Goal: Navigation & Orientation: Find specific page/section

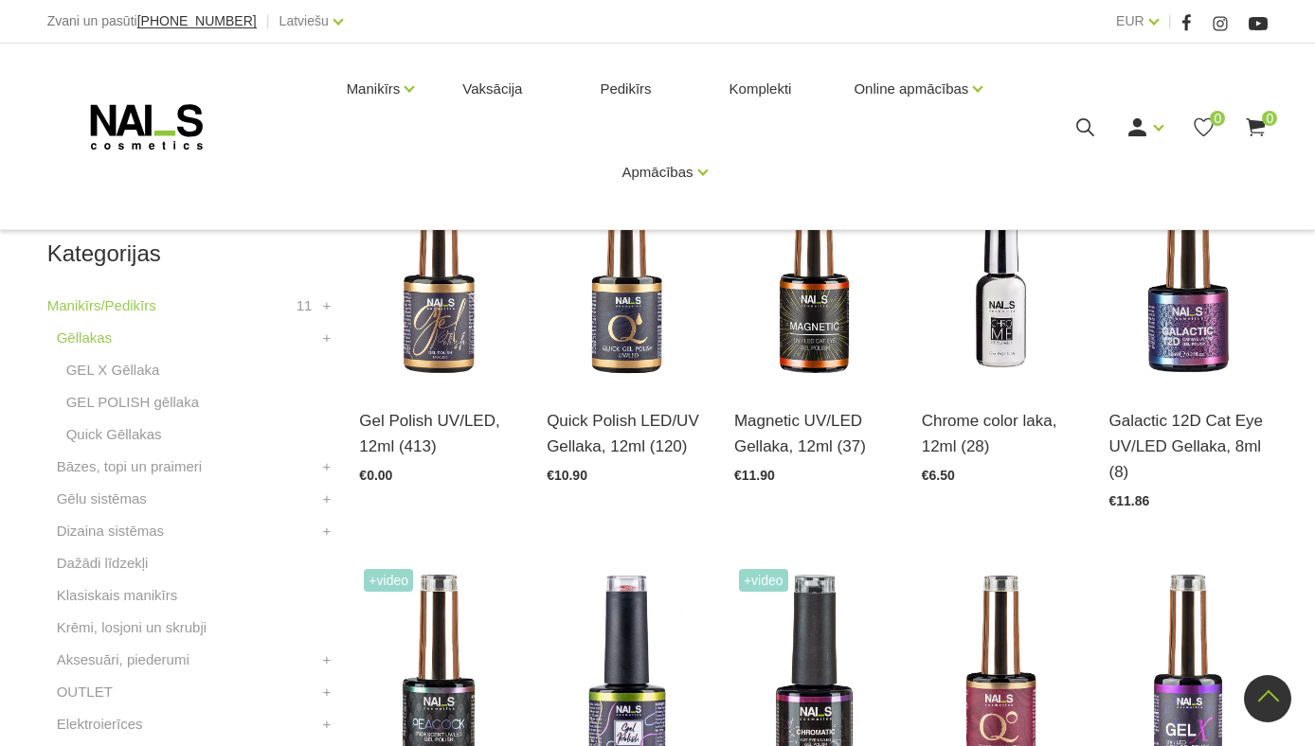
scroll to position [365, 0]
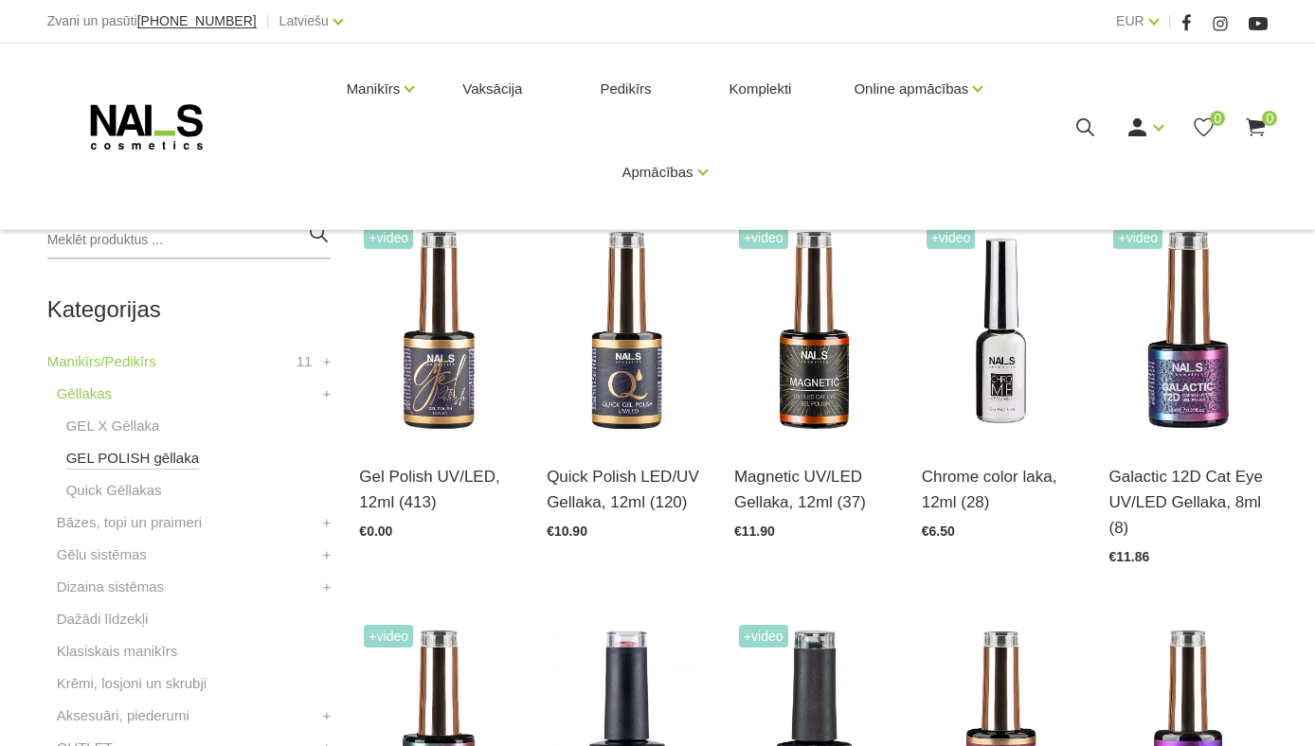
click at [150, 464] on link "GEL POLISH gēllaka" at bounding box center [132, 458] width 133 height 23
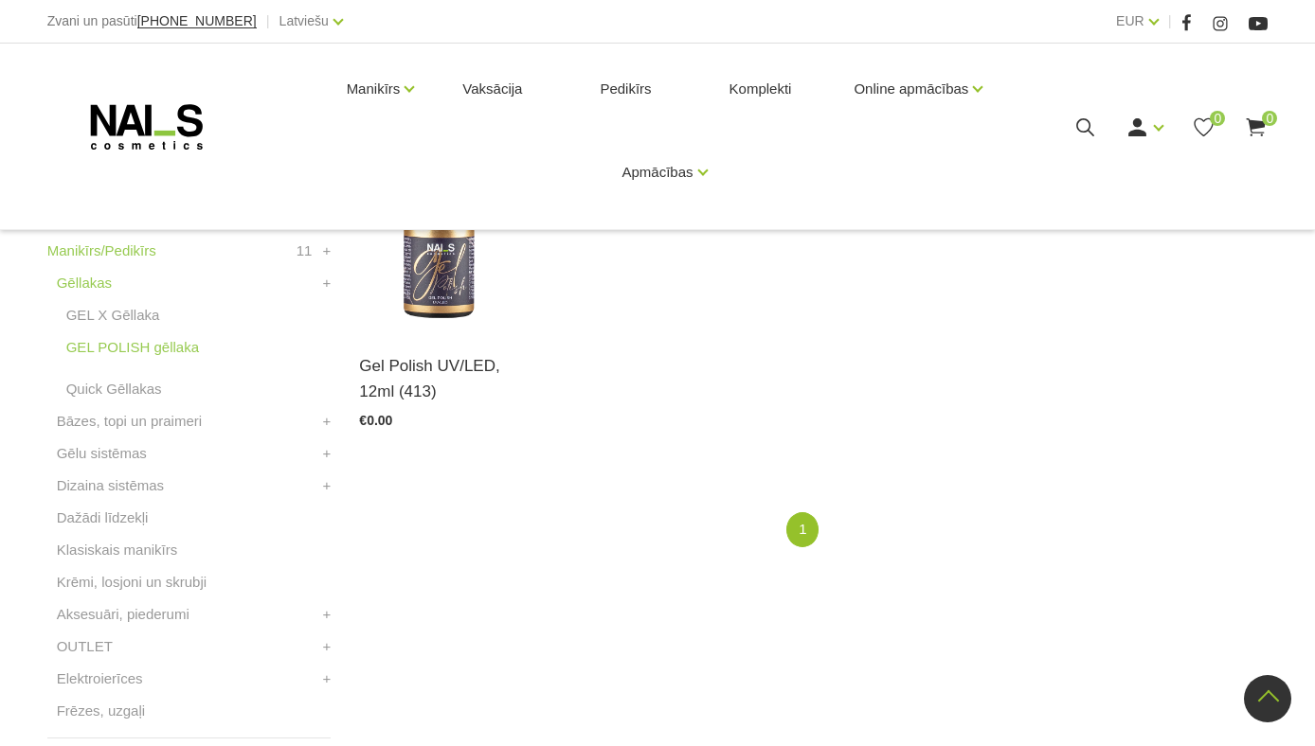
scroll to position [313, 0]
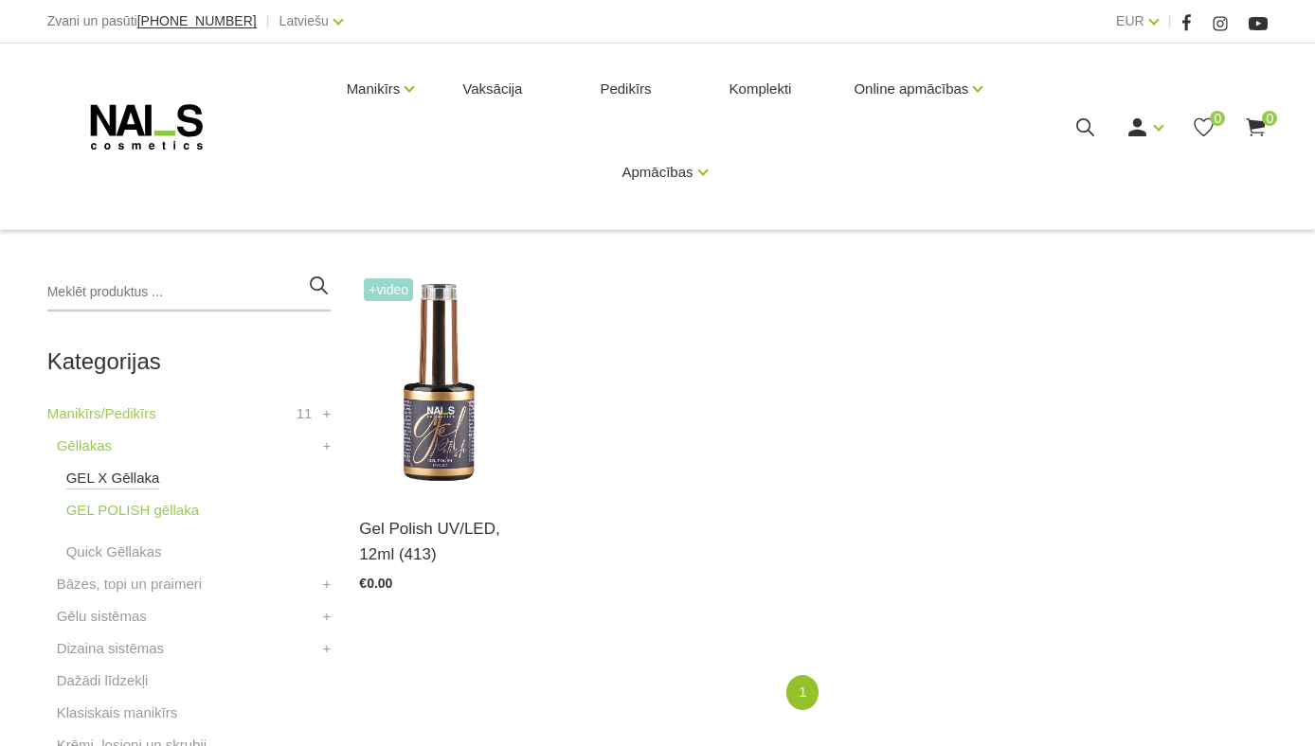
click at [131, 477] on link "GEL X Gēllaka" at bounding box center [113, 478] width 94 height 23
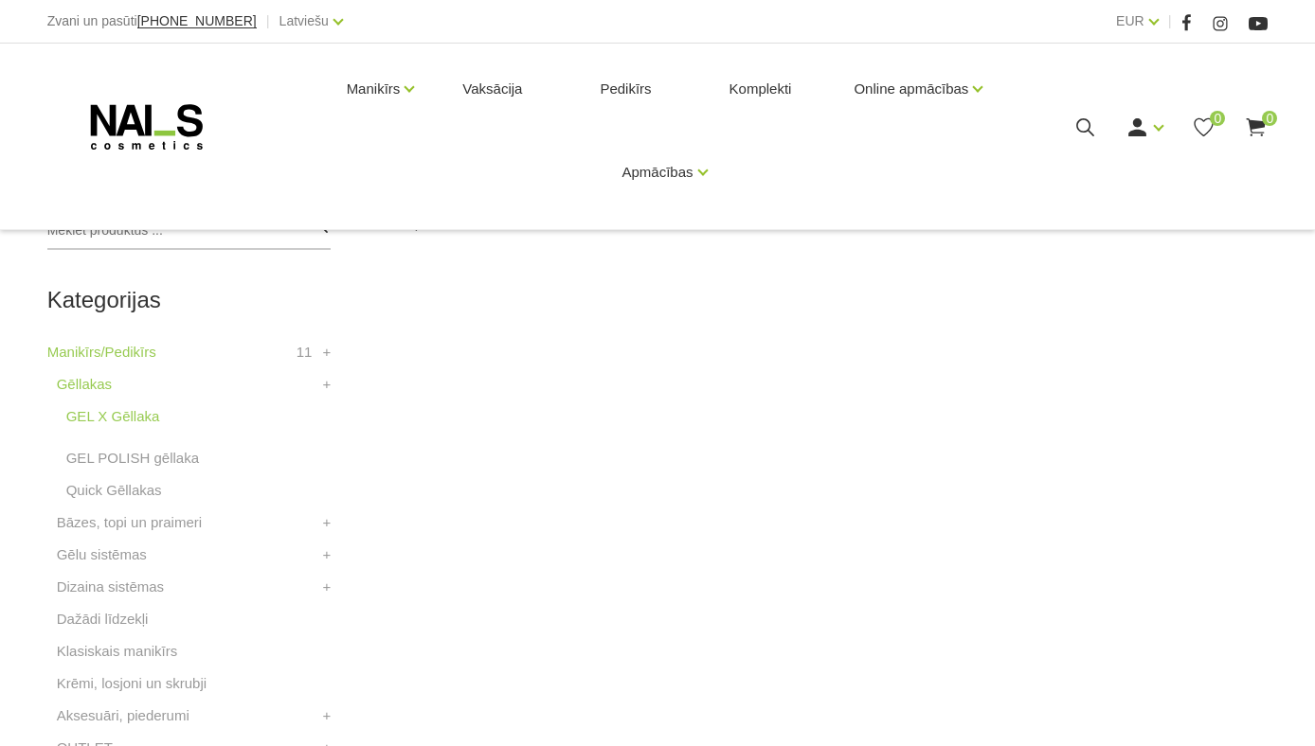
scroll to position [470, 0]
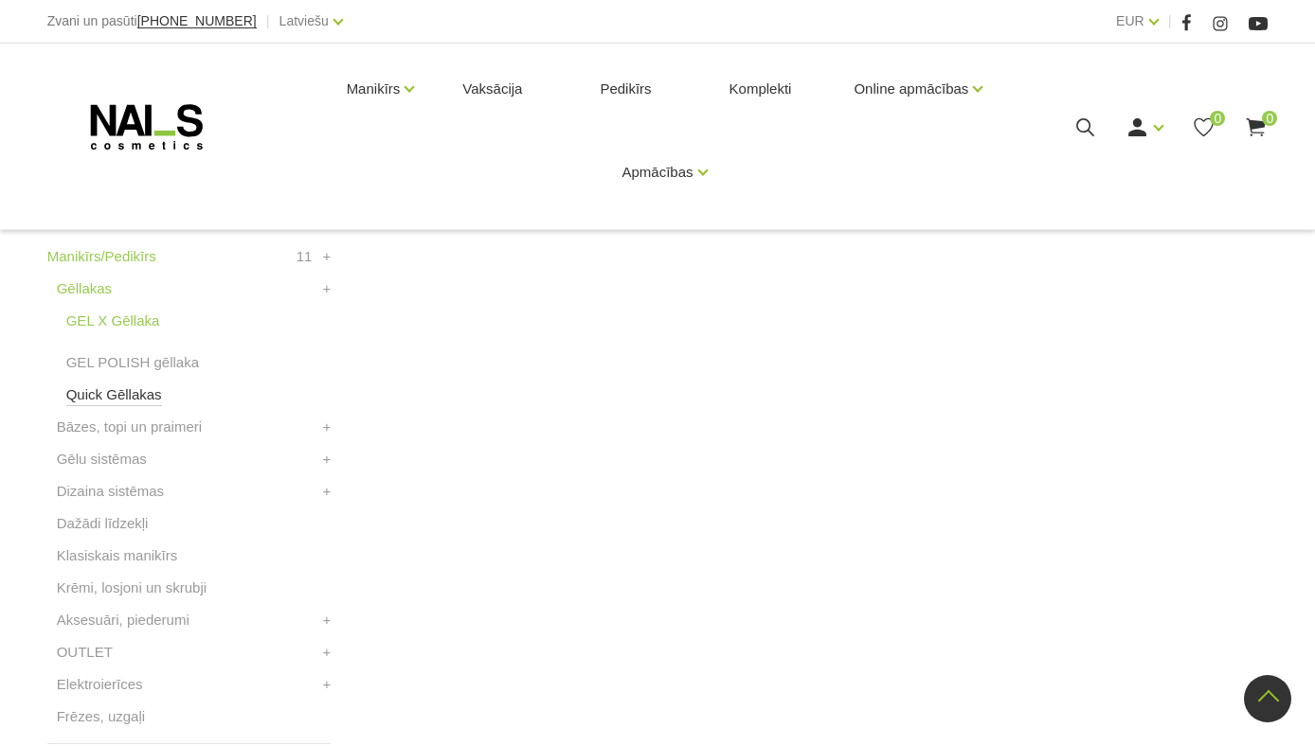
click at [116, 389] on link "Quick Gēllakas" at bounding box center [114, 395] width 96 height 23
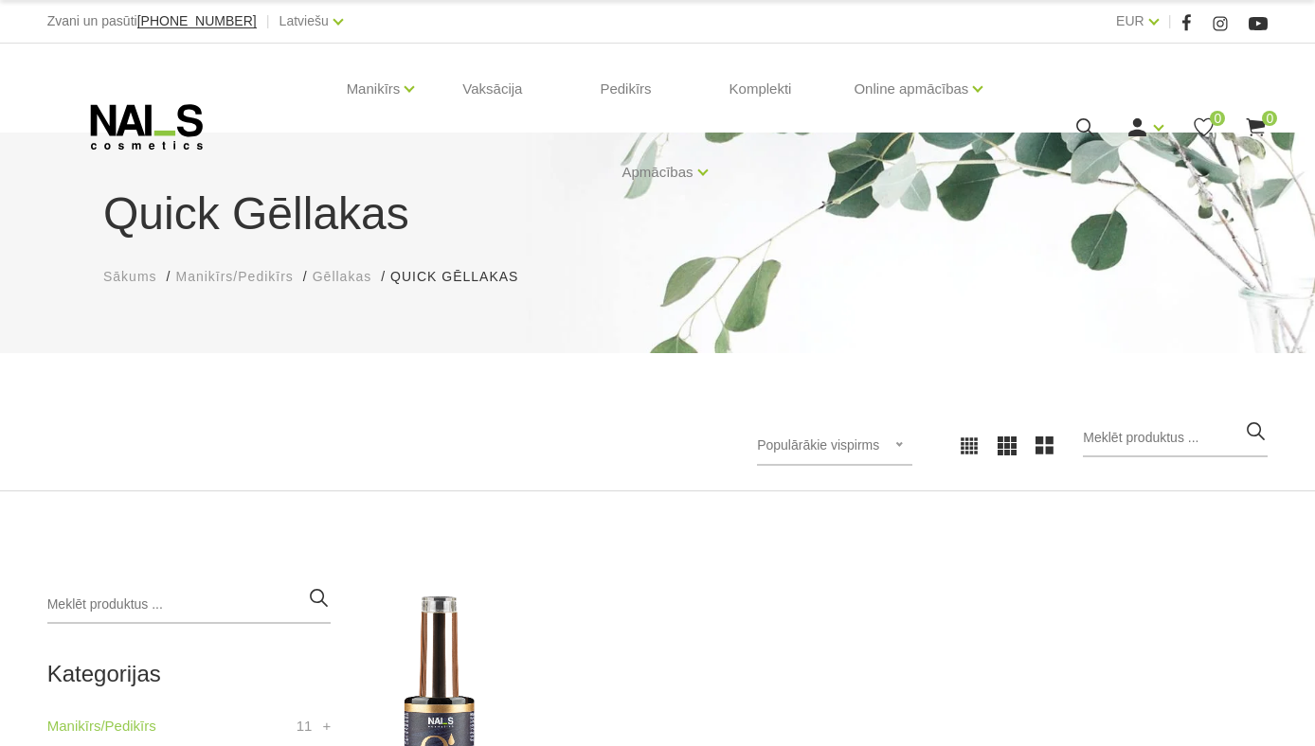
scroll to position [419, 0]
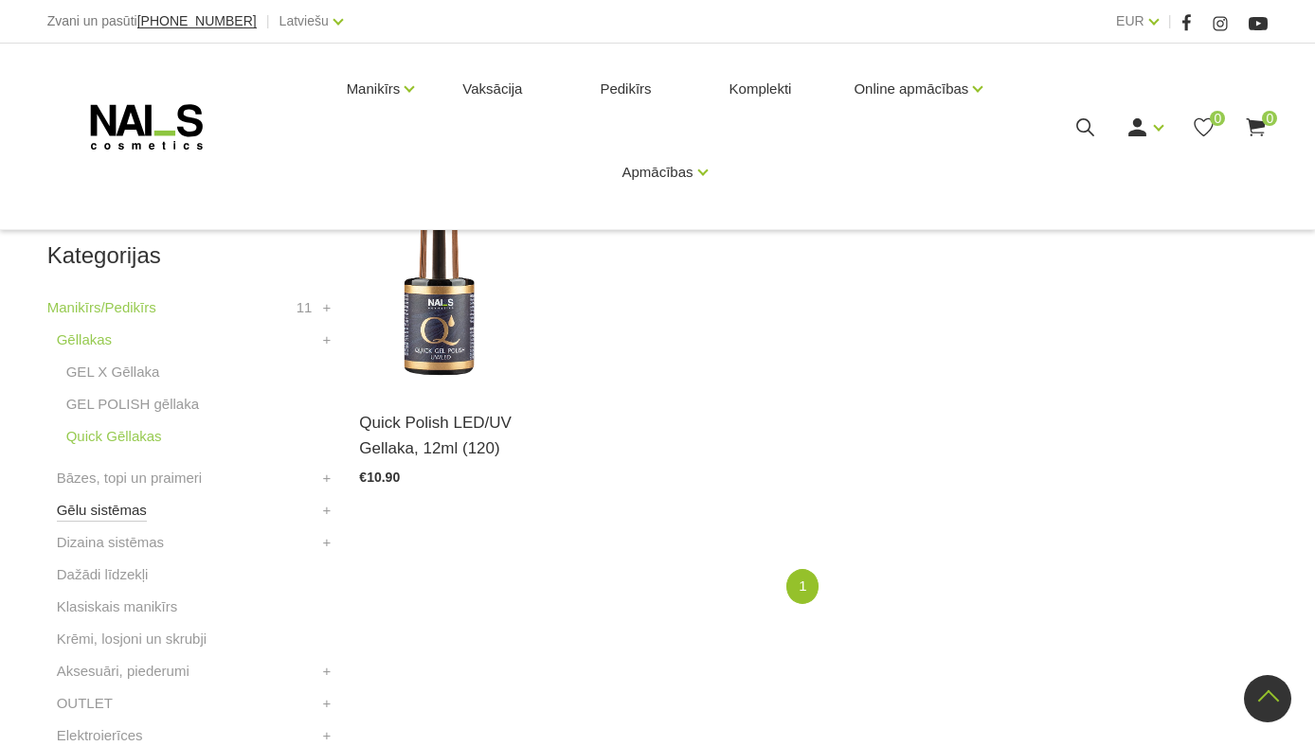
click at [113, 506] on link "Gēlu sistēmas" at bounding box center [102, 510] width 90 height 23
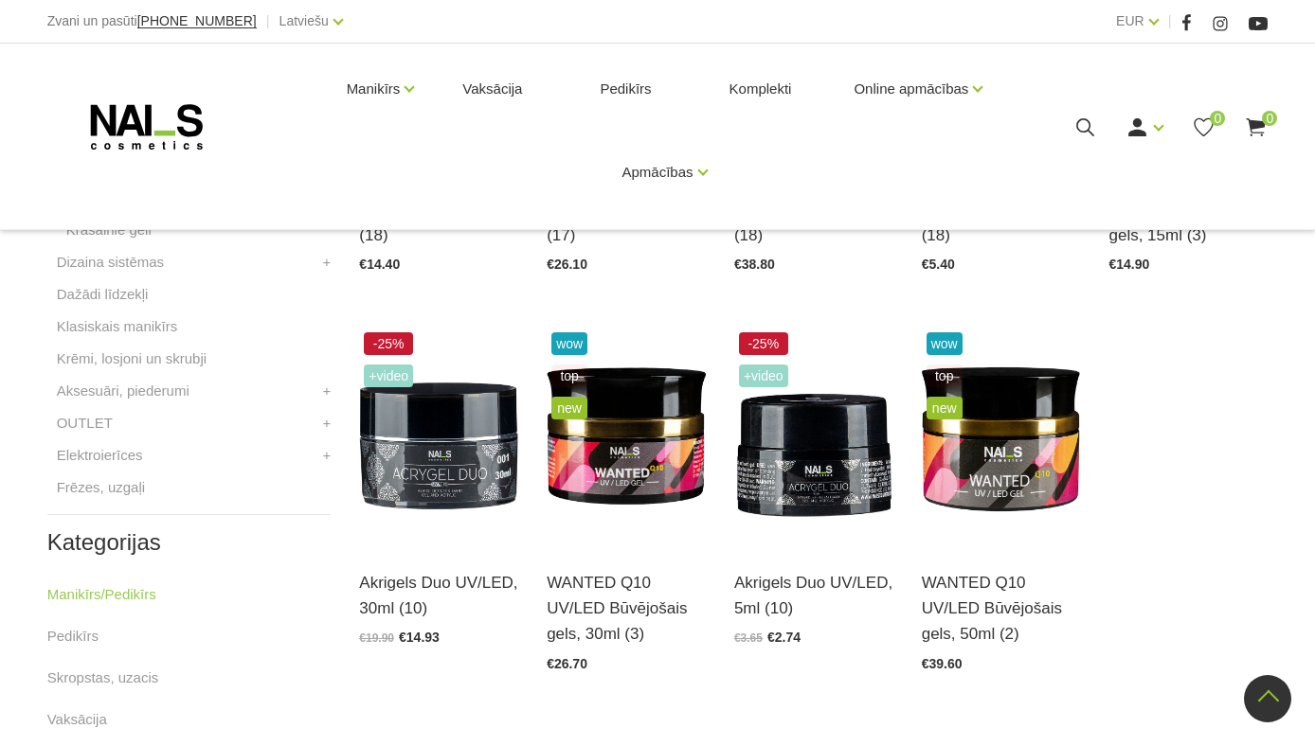
scroll to position [701, 0]
